Goal: Navigation & Orientation: Find specific page/section

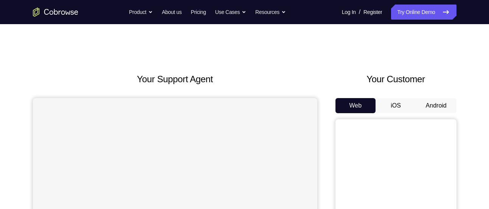
click at [447, 105] on button "Android" at bounding box center [436, 105] width 40 height 15
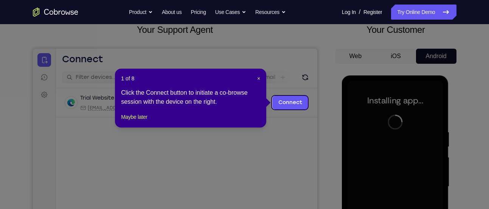
click at [260, 79] on div "1 of 8 × Click the Connect button to initiate a co-browse session with the devi…" at bounding box center [190, 98] width 151 height 59
click at [257, 77] on span "×" at bounding box center [258, 79] width 3 height 6
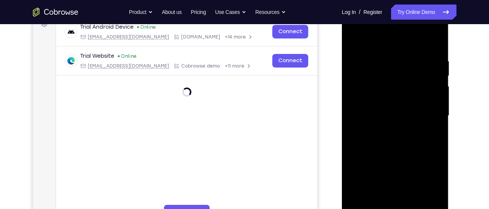
click at [478, 146] on div "Your Support Agent Your Customer Web iOS Android Next Steps We’d be happy to gi…" at bounding box center [245, 153] width 484 height 499
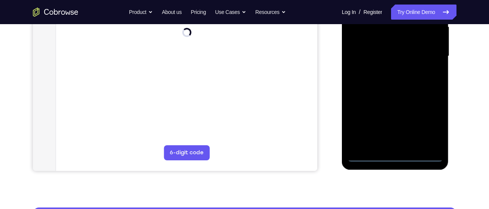
click at [396, 155] on div at bounding box center [394, 56] width 95 height 212
click at [425, 119] on div at bounding box center [394, 56] width 95 height 212
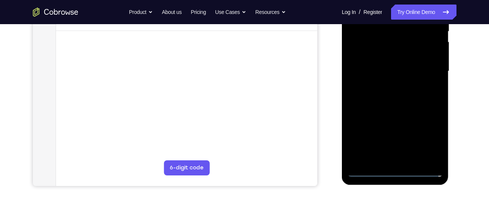
scroll to position [166, 0]
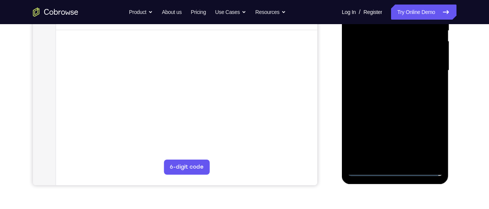
click at [395, 175] on div at bounding box center [394, 71] width 95 height 212
click at [426, 139] on div at bounding box center [394, 71] width 95 height 212
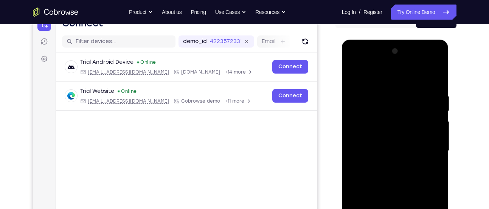
scroll to position [84, 0]
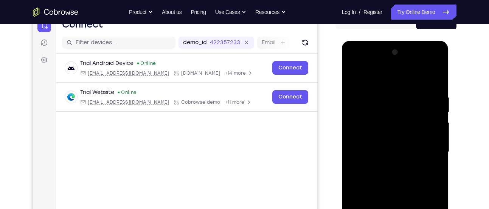
click at [363, 76] on div at bounding box center [394, 152] width 95 height 212
click at [424, 149] on div at bounding box center [394, 152] width 95 height 212
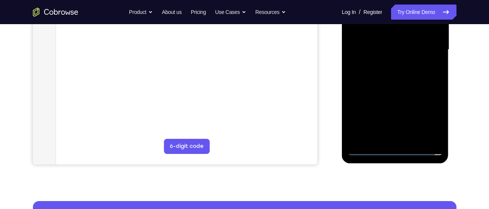
scroll to position [187, 0]
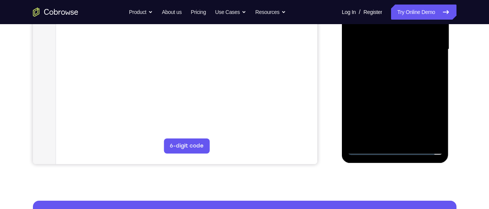
click at [403, 138] on div at bounding box center [394, 50] width 95 height 212
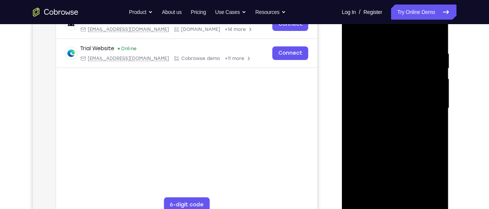
click at [403, 102] on div at bounding box center [394, 109] width 95 height 212
click at [376, 104] on div at bounding box center [394, 109] width 95 height 212
click at [388, 137] on div at bounding box center [394, 109] width 95 height 212
click at [390, 132] on div at bounding box center [394, 109] width 95 height 212
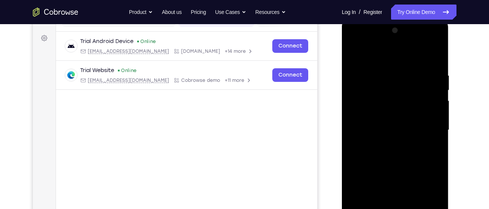
scroll to position [106, 0]
click at [431, 68] on div at bounding box center [394, 131] width 95 height 212
click at [438, 62] on div at bounding box center [394, 131] width 95 height 212
click at [438, 53] on div at bounding box center [394, 131] width 95 height 212
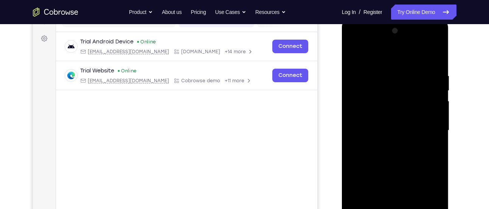
click at [355, 53] on div at bounding box center [394, 131] width 95 height 212
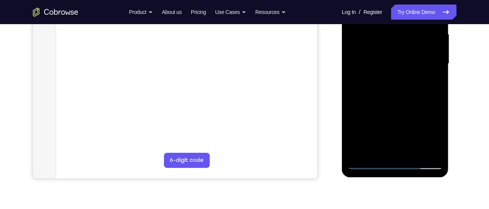
scroll to position [173, 0]
click at [414, 153] on div at bounding box center [394, 64] width 95 height 212
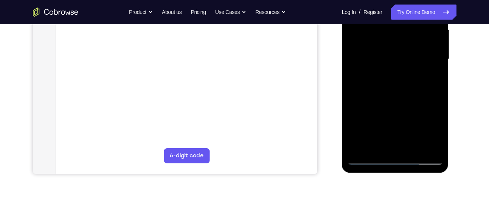
scroll to position [178, 0]
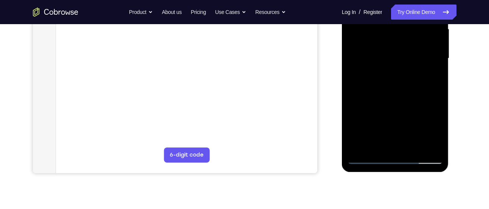
click at [371, 157] on div at bounding box center [394, 59] width 95 height 212
click at [403, 96] on div at bounding box center [394, 59] width 95 height 212
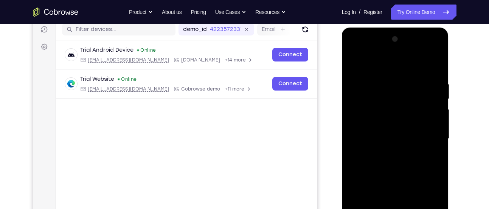
scroll to position [97, 0]
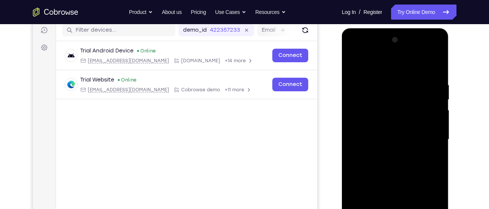
click at [386, 84] on div at bounding box center [394, 140] width 95 height 212
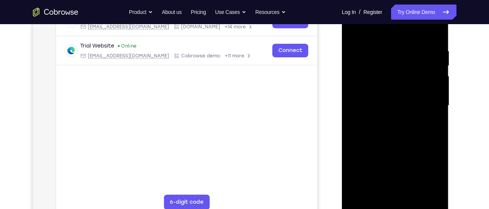
drag, startPoint x: 411, startPoint y: 83, endPoint x: 411, endPoint y: 117, distance: 34.0
click at [411, 117] on div at bounding box center [394, 106] width 95 height 212
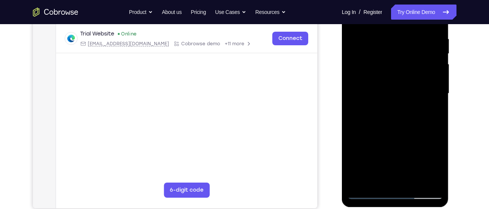
scroll to position [143, 0]
click at [362, 111] on div at bounding box center [394, 94] width 95 height 212
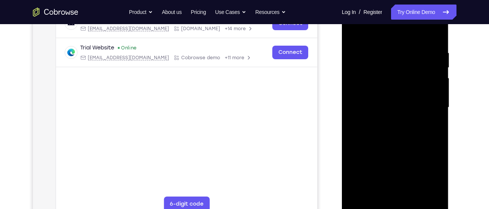
scroll to position [107, 0]
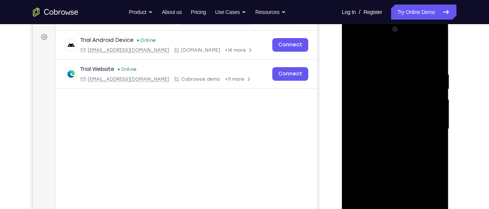
click at [431, 121] on div at bounding box center [394, 129] width 95 height 212
click at [408, 95] on div at bounding box center [394, 129] width 95 height 212
drag, startPoint x: 366, startPoint y: 102, endPoint x: 410, endPoint y: 98, distance: 44.0
click at [410, 98] on div at bounding box center [394, 129] width 95 height 212
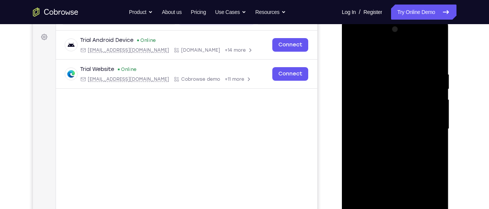
click at [354, 105] on div at bounding box center [394, 129] width 95 height 212
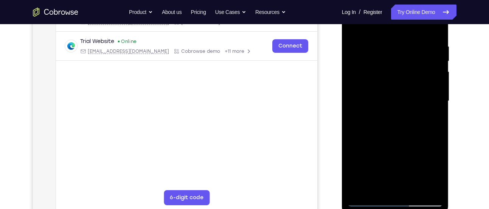
scroll to position [114, 0]
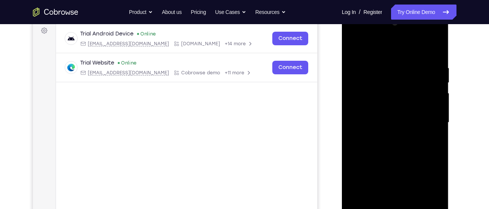
click at [412, 87] on div at bounding box center [394, 123] width 95 height 212
click at [427, 116] on div at bounding box center [394, 123] width 95 height 212
click at [359, 116] on div at bounding box center [394, 123] width 95 height 212
click at [429, 111] on div at bounding box center [394, 123] width 95 height 212
drag, startPoint x: 361, startPoint y: 110, endPoint x: 428, endPoint y: 111, distance: 67.3
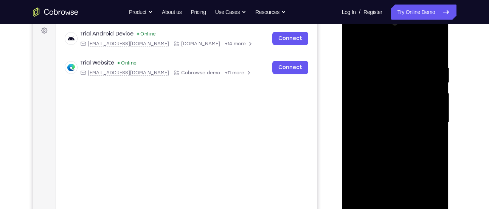
click at [428, 111] on div at bounding box center [394, 123] width 95 height 212
click at [361, 110] on div at bounding box center [394, 123] width 95 height 212
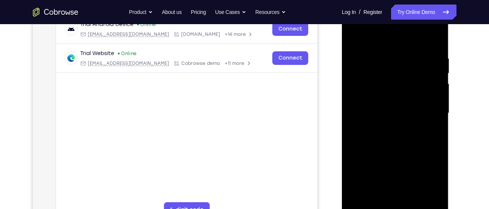
scroll to position [115, 0]
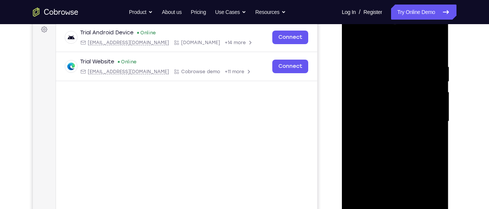
drag, startPoint x: 425, startPoint y: 107, endPoint x: 432, endPoint y: 105, distance: 7.3
click at [432, 105] on div at bounding box center [394, 122] width 95 height 212
click at [434, 105] on div at bounding box center [394, 122] width 95 height 212
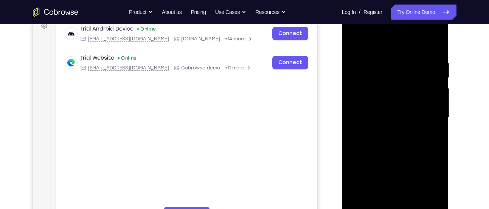
scroll to position [118, 0]
click at [408, 130] on div at bounding box center [394, 118] width 95 height 212
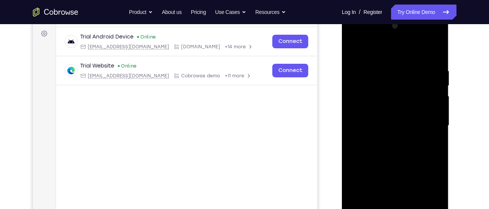
scroll to position [110, 0]
click at [364, 120] on div at bounding box center [394, 126] width 95 height 212
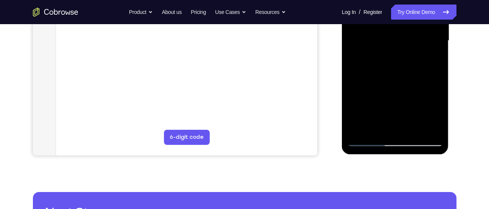
scroll to position [119, 0]
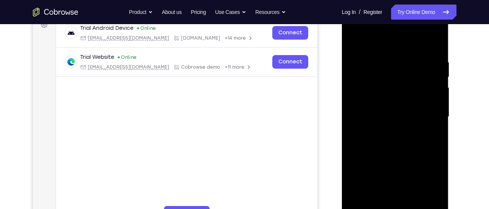
click at [434, 40] on div at bounding box center [394, 117] width 95 height 212
drag, startPoint x: 428, startPoint y: 146, endPoint x: 426, endPoint y: 64, distance: 81.7
click at [426, 64] on div at bounding box center [394, 117] width 95 height 212
drag, startPoint x: 395, startPoint y: 96, endPoint x: 396, endPoint y: 191, distance: 94.5
click at [396, 191] on div at bounding box center [394, 117] width 95 height 212
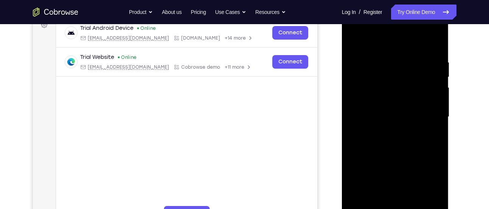
click at [384, 63] on div at bounding box center [394, 117] width 95 height 212
click at [434, 48] on div at bounding box center [394, 117] width 95 height 212
drag, startPoint x: 435, startPoint y: 64, endPoint x: 385, endPoint y: 56, distance: 51.0
click at [385, 56] on div at bounding box center [394, 117] width 95 height 212
click at [406, 55] on div at bounding box center [394, 117] width 95 height 212
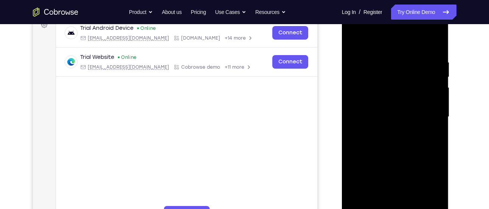
click at [432, 124] on div at bounding box center [394, 117] width 95 height 212
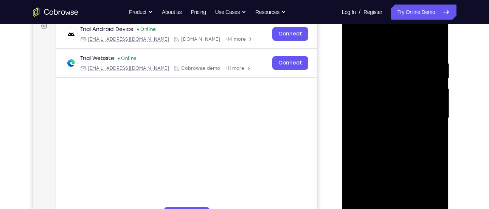
scroll to position [118, 0]
click at [433, 124] on div at bounding box center [394, 119] width 95 height 212
drag, startPoint x: 360, startPoint y: 116, endPoint x: 423, endPoint y: 111, distance: 63.3
click at [423, 111] on div at bounding box center [394, 119] width 95 height 212
click at [366, 130] on div at bounding box center [394, 119] width 95 height 212
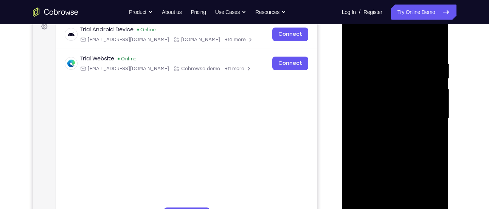
click at [350, 119] on div at bounding box center [394, 119] width 95 height 212
click at [356, 119] on div at bounding box center [394, 119] width 95 height 212
click at [424, 108] on div at bounding box center [394, 119] width 95 height 212
click at [431, 106] on div at bounding box center [394, 119] width 95 height 212
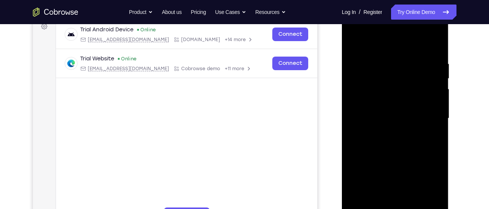
click at [431, 106] on div at bounding box center [394, 119] width 95 height 212
drag, startPoint x: 360, startPoint y: 108, endPoint x: 431, endPoint y: 104, distance: 71.2
click at [431, 104] on div at bounding box center [394, 119] width 95 height 212
click at [431, 48] on div at bounding box center [394, 119] width 95 height 212
click at [434, 43] on div at bounding box center [394, 119] width 95 height 212
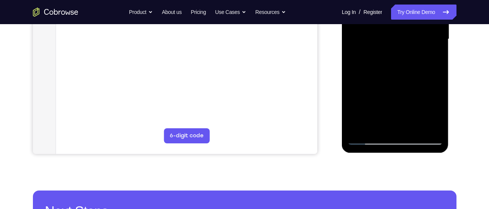
scroll to position [121, 0]
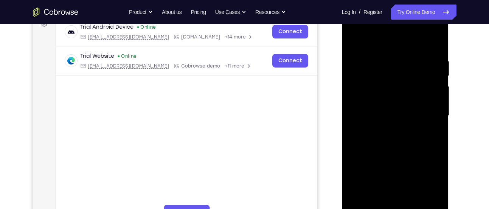
drag, startPoint x: 415, startPoint y: 146, endPoint x: 421, endPoint y: 67, distance: 79.2
click at [421, 67] on div at bounding box center [394, 116] width 95 height 212
drag, startPoint x: 403, startPoint y: 167, endPoint x: 407, endPoint y: 70, distance: 96.5
click at [407, 70] on div at bounding box center [394, 116] width 95 height 212
drag, startPoint x: 411, startPoint y: 174, endPoint x: 414, endPoint y: 69, distance: 104.8
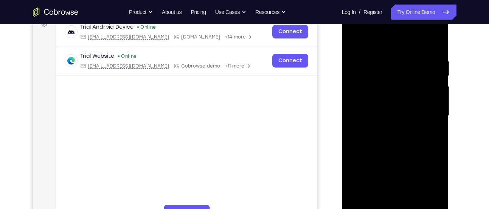
click at [414, 69] on div at bounding box center [394, 116] width 95 height 212
drag, startPoint x: 417, startPoint y: 158, endPoint x: 424, endPoint y: 51, distance: 107.6
click at [424, 51] on div at bounding box center [394, 116] width 95 height 212
drag, startPoint x: 418, startPoint y: 138, endPoint x: 423, endPoint y: 28, distance: 109.7
click at [423, 28] on div at bounding box center [394, 116] width 95 height 212
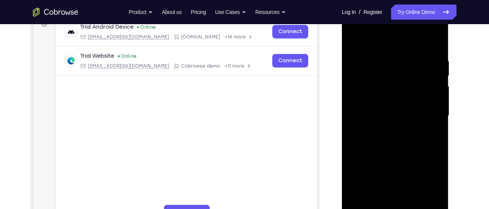
drag, startPoint x: 407, startPoint y: 120, endPoint x: 406, endPoint y: 32, distance: 88.1
click at [406, 32] on div at bounding box center [394, 116] width 95 height 212
drag, startPoint x: 405, startPoint y: 144, endPoint x: 403, endPoint y: 29, distance: 114.6
click at [403, 29] on div at bounding box center [394, 116] width 95 height 212
drag, startPoint x: 407, startPoint y: 144, endPoint x: 404, endPoint y: 17, distance: 127.8
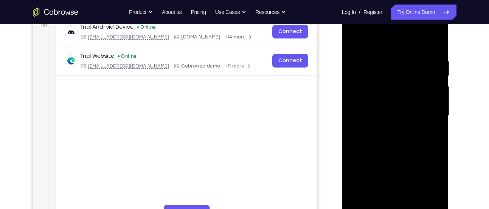
click at [404, 17] on div at bounding box center [394, 116] width 95 height 212
drag, startPoint x: 409, startPoint y: 160, endPoint x: 409, endPoint y: 78, distance: 81.7
click at [409, 78] on div at bounding box center [394, 116] width 95 height 212
drag, startPoint x: 415, startPoint y: 148, endPoint x: 412, endPoint y: 47, distance: 101.0
click at [412, 47] on div at bounding box center [394, 116] width 95 height 212
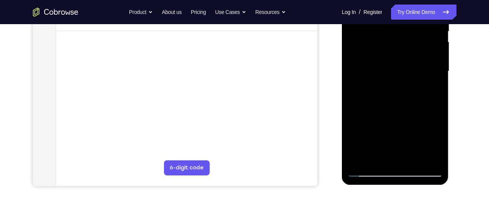
scroll to position [166, 0]
click at [415, 160] on div at bounding box center [394, 71] width 95 height 212
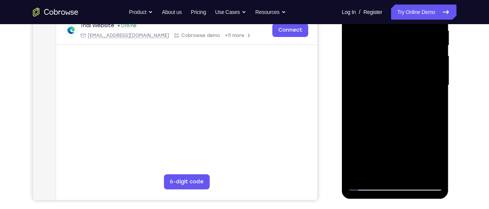
scroll to position [150, 0]
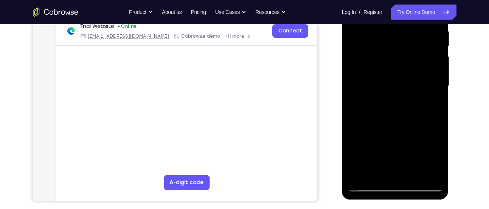
click at [416, 122] on div at bounding box center [394, 86] width 95 height 212
click at [369, 186] on div at bounding box center [394, 86] width 95 height 212
click at [359, 174] on div at bounding box center [394, 86] width 95 height 212
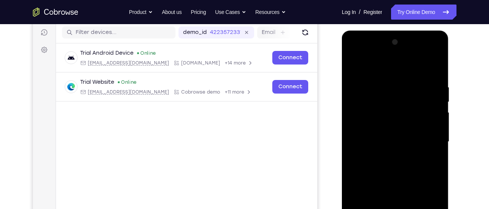
drag, startPoint x: 430, startPoint y: 81, endPoint x: 340, endPoint y: 83, distance: 89.6
click at [342, 83] on html "Online web based iOS Simulators and Android Emulators. Run iPhone, iPad, Mobile…" at bounding box center [396, 144] width 108 height 227
drag, startPoint x: 428, startPoint y: 85, endPoint x: 376, endPoint y: 85, distance: 51.8
click at [376, 85] on div at bounding box center [394, 142] width 95 height 212
drag, startPoint x: 425, startPoint y: 81, endPoint x: 336, endPoint y: 76, distance: 88.6
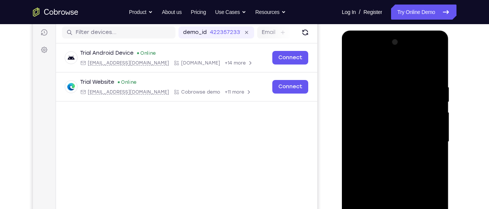
click at [342, 76] on html "Online web based iOS Simulators and Android Emulators. Run iPhone, iPad, Mobile…" at bounding box center [396, 144] width 108 height 227
drag, startPoint x: 428, startPoint y: 90, endPoint x: 334, endPoint y: 89, distance: 93.7
click at [342, 89] on html "Online web based iOS Simulators and Android Emulators. Run iPhone, iPad, Mobile…" at bounding box center [396, 144] width 108 height 227
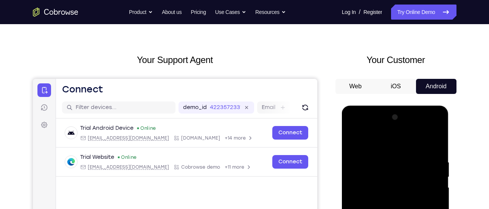
scroll to position [17, 0]
